Goal: Task Accomplishment & Management: Use online tool/utility

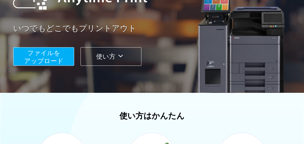
click at [37, 58] on span "ファイルを ​​アップロード" at bounding box center [44, 56] width 40 height 15
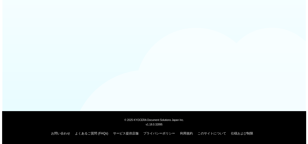
scroll to position [76, 0]
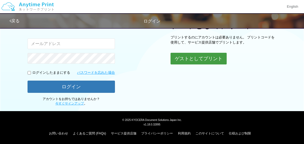
click at [202, 59] on button "ゲストとしてプリント" at bounding box center [199, 59] width 56 height 12
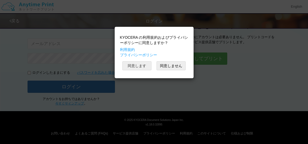
click at [135, 69] on button "同意します" at bounding box center [136, 65] width 29 height 9
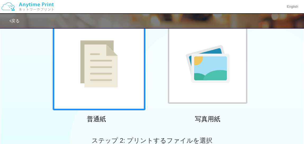
scroll to position [53, 0]
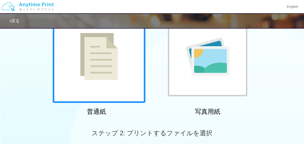
click at [181, 82] on div at bounding box center [208, 57] width 80 height 80
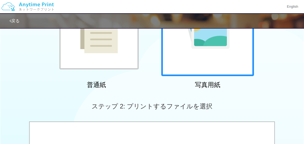
scroll to position [80, 0]
click at [110, 65] on div at bounding box center [99, 30] width 80 height 80
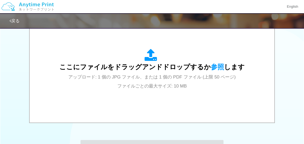
scroll to position [186, 0]
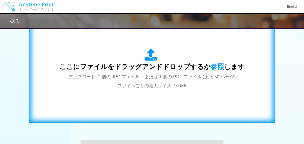
click at [161, 79] on span "アップロード: 1 個の JPG ファイル、または 1 個の PDF ファイル (上限 50 ページ) ファイルごとの最大サイズ: 10 MB" at bounding box center [152, 81] width 168 height 14
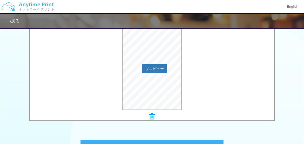
click at [71, 69] on div "プレビュー" at bounding box center [152, 68] width 245 height 84
click at [151, 115] on icon at bounding box center [152, 116] width 5 height 7
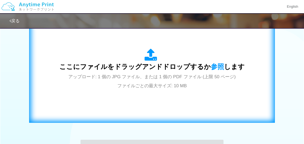
click at [124, 75] on span "アップロード: 1 個の JPG ファイル、または 1 個の PDF ファイル (上限 50 ページ) ファイルごとの最大サイズ: 10 MB" at bounding box center [152, 81] width 168 height 14
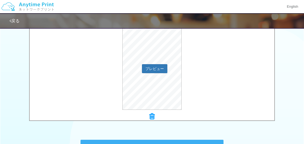
scroll to position [259, 0]
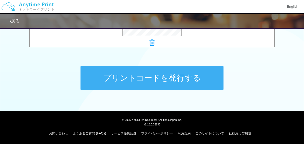
click at [174, 84] on button "プリントコードを発行する" at bounding box center [152, 78] width 143 height 24
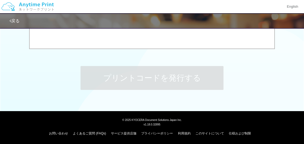
scroll to position [0, 0]
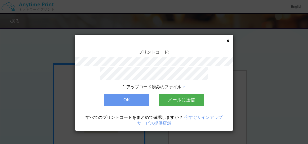
click at [131, 94] on button "OK" at bounding box center [127, 100] width 46 height 12
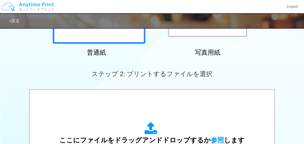
scroll to position [186, 0]
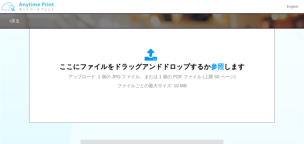
click at [168, 82] on span "アップロード: 1 個の JPG ファイル、または 1 個の PDF ファイル (上限 50 ページ) ファイルごとの最大サイズ: 10 MB" at bounding box center [152, 81] width 168 height 14
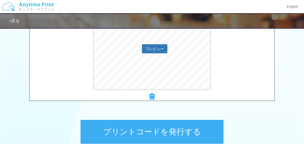
scroll to position [259, 0]
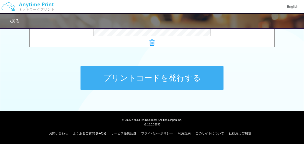
click at [154, 86] on button "プリントコードを発行する" at bounding box center [152, 78] width 143 height 24
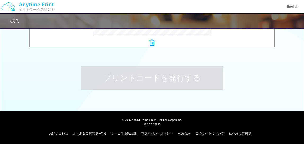
scroll to position [0, 0]
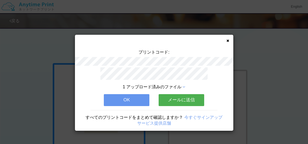
click at [142, 96] on button "OK" at bounding box center [127, 100] width 46 height 12
